Goal: Navigation & Orientation: Find specific page/section

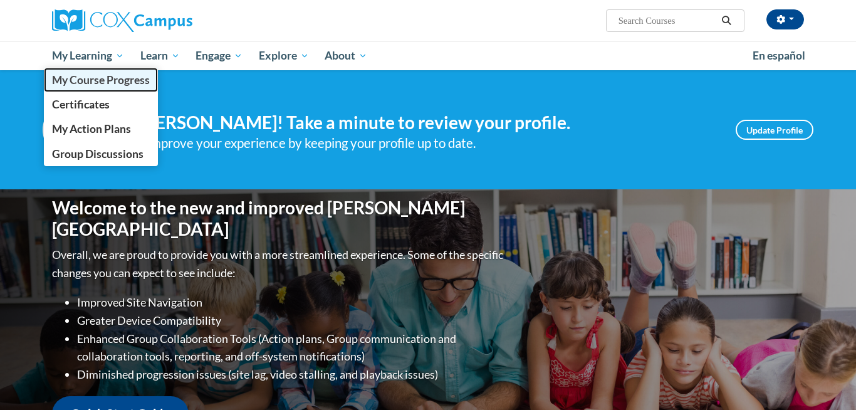
click at [114, 78] on span "My Course Progress" at bounding box center [101, 79] width 98 height 13
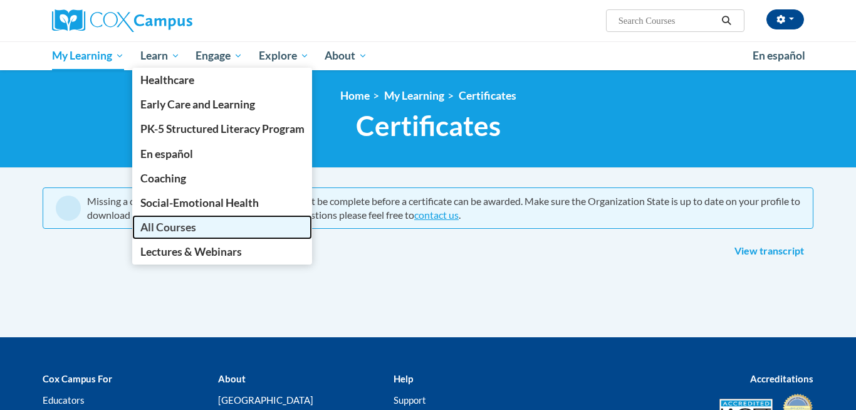
click at [171, 236] on link "All Courses" at bounding box center [222, 227] width 180 height 24
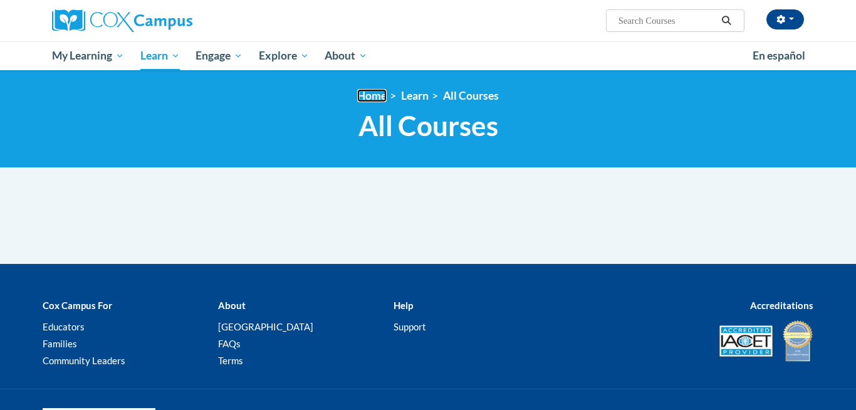
click at [384, 96] on link "Home" at bounding box center [371, 95] width 29 height 13
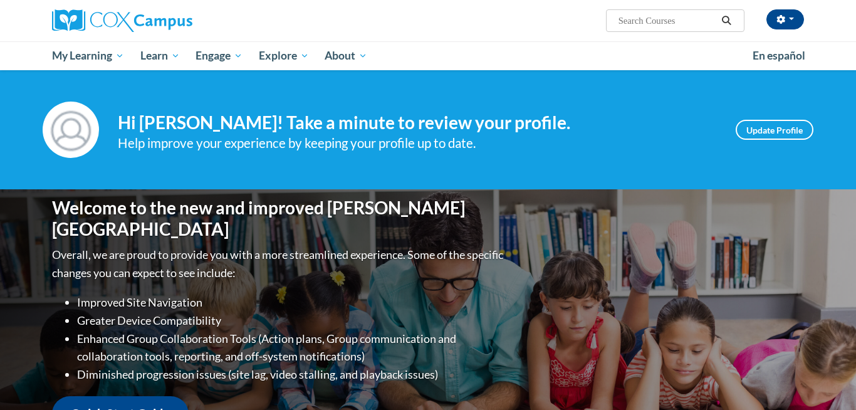
click at [843, 160] on div "Your profile Hi [PERSON_NAME]! Take a minute to review your profile. Help impro…" at bounding box center [428, 129] width 856 height 119
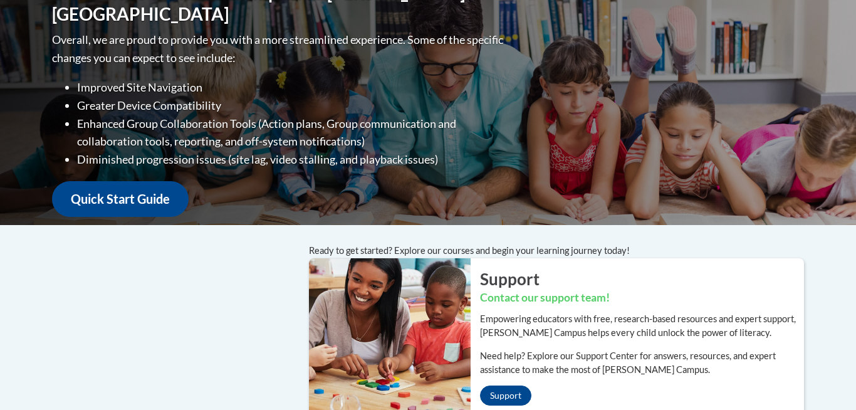
scroll to position [226, 0]
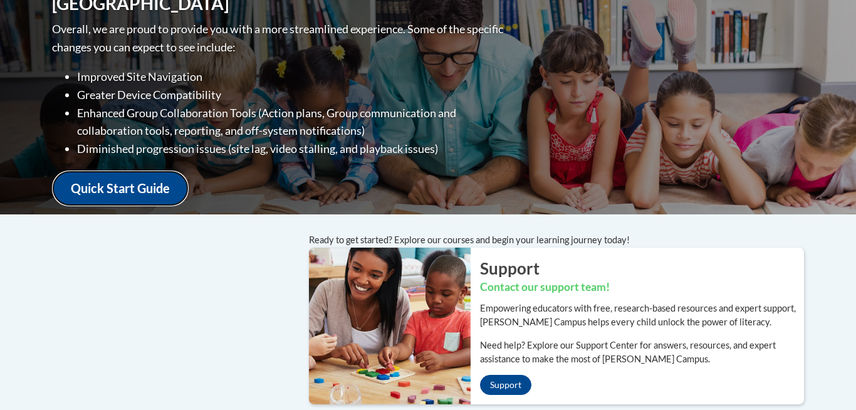
click at [126, 179] on link "Quick Start Guide" at bounding box center [120, 188] width 137 height 36
